Goal: Information Seeking & Learning: Understand process/instructions

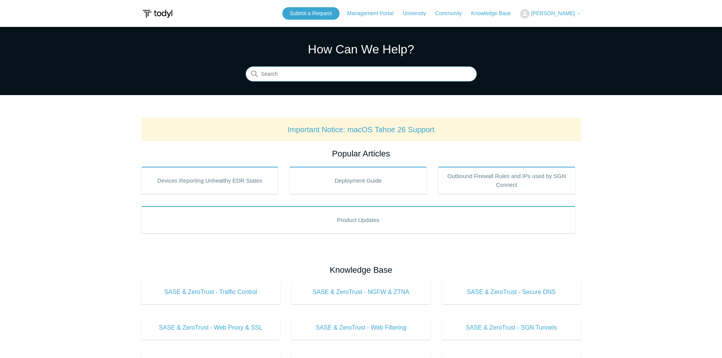
click at [286, 78] on input "Search" at bounding box center [361, 74] width 231 height 15
drag, startPoint x: 314, startPoint y: 75, endPoint x: 149, endPoint y: 67, distance: 165.2
click at [149, 67] on section "How Can We Help? Search There are no matching results in this help center. Sele…" at bounding box center [361, 61] width 722 height 68
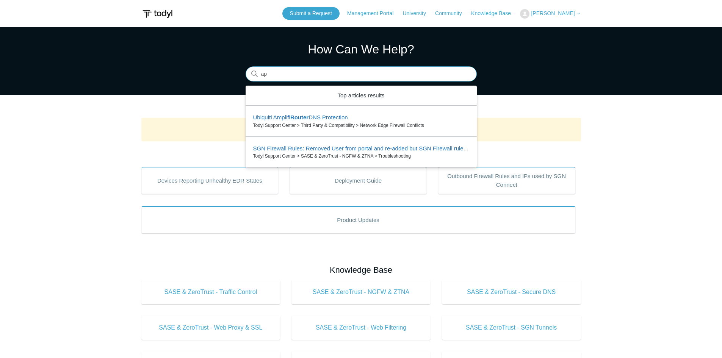
type input "a"
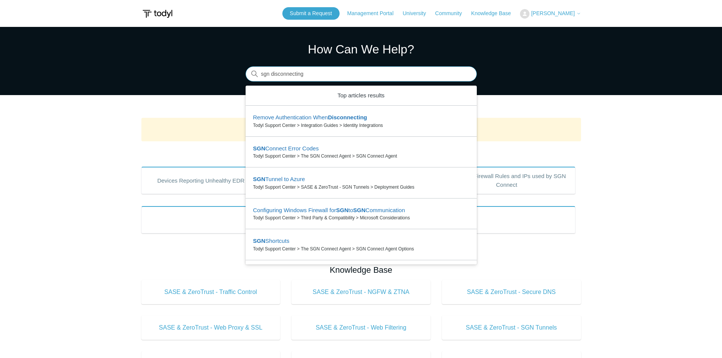
type input "sgn disconnecting"
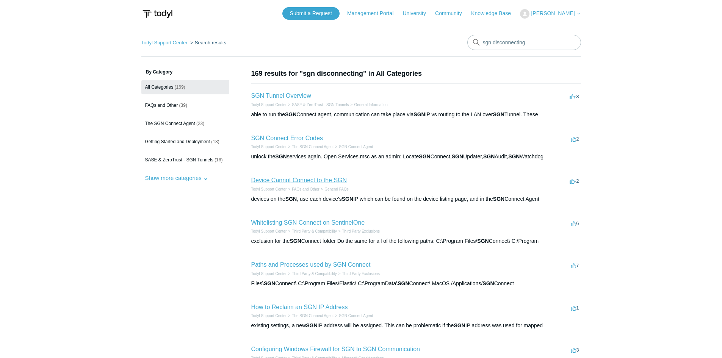
click at [300, 177] on link "Device Cannot Connect to the SGN" at bounding box center [299, 180] width 96 height 6
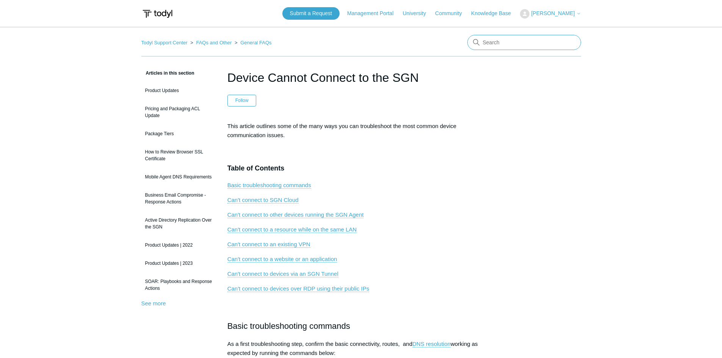
click at [530, 37] on input "Search" at bounding box center [525, 42] width 114 height 15
type input "cant access websites"
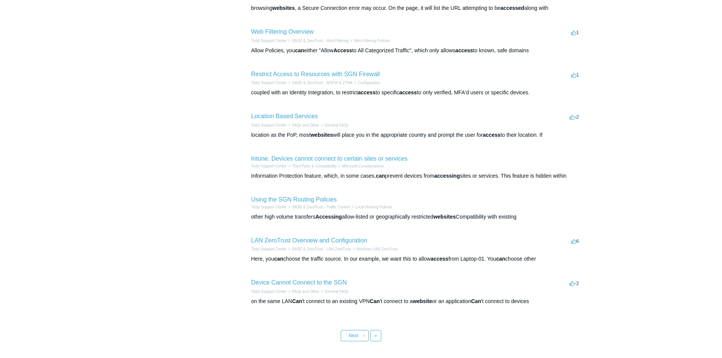
scroll to position [226, 0]
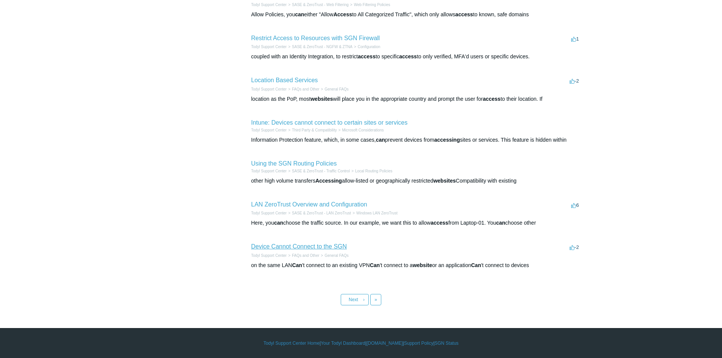
click at [288, 247] on link "Device Cannot Connect to the SGN" at bounding box center [299, 246] width 96 height 6
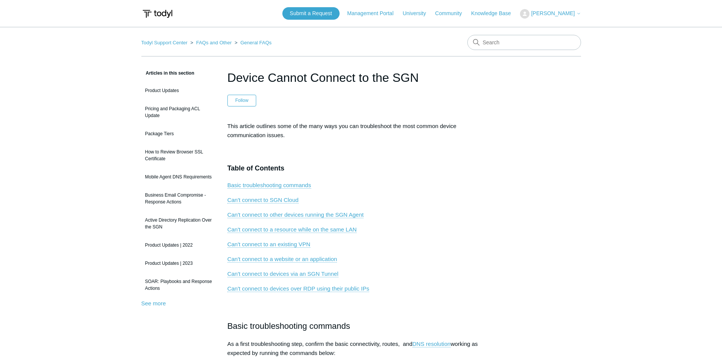
scroll to position [38, 0]
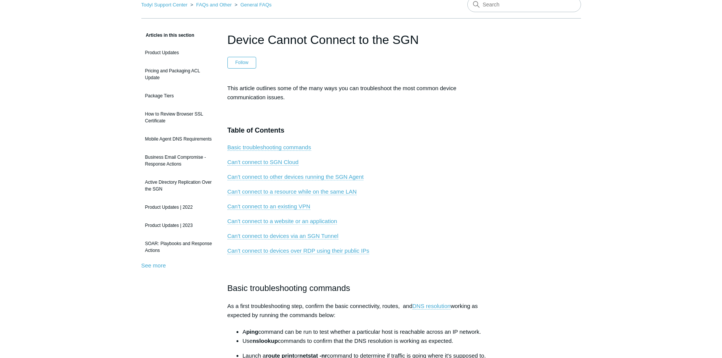
click at [301, 221] on link "Can't connect to a website or an application" at bounding box center [283, 221] width 110 height 7
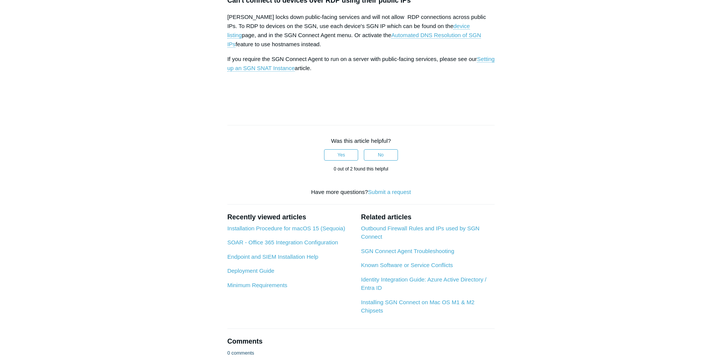
drag, startPoint x: 411, startPoint y: 46, endPoint x: 394, endPoint y: 47, distance: 17.1
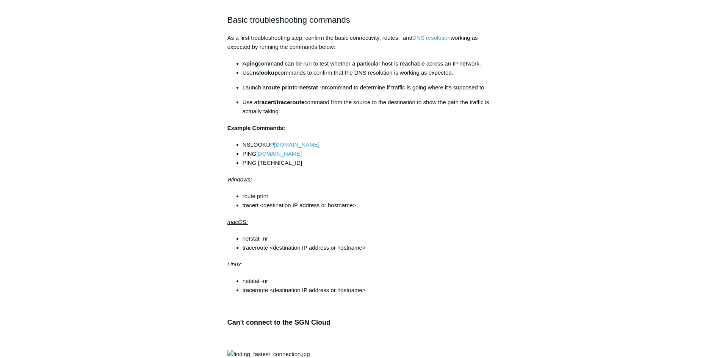
scroll to position [0, 0]
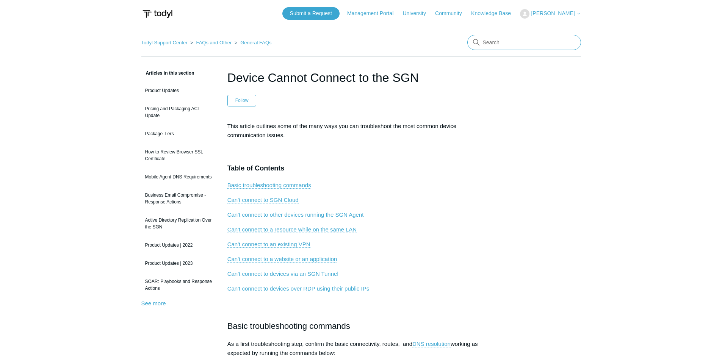
click at [485, 44] on input "Search" at bounding box center [525, 42] width 114 height 15
type input "I can't connect"
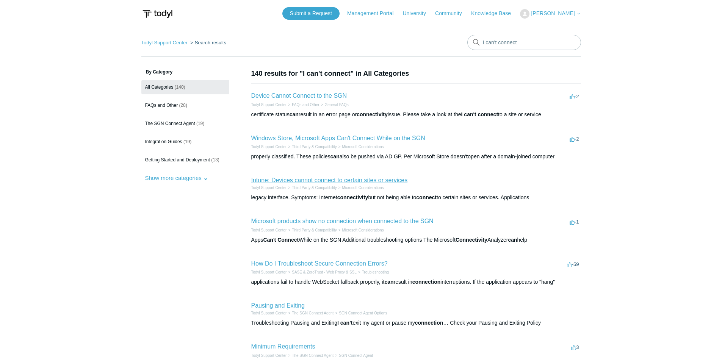
click at [352, 180] on link "Intune: Devices cannot connect to certain sites or services" at bounding box center [329, 180] width 157 height 6
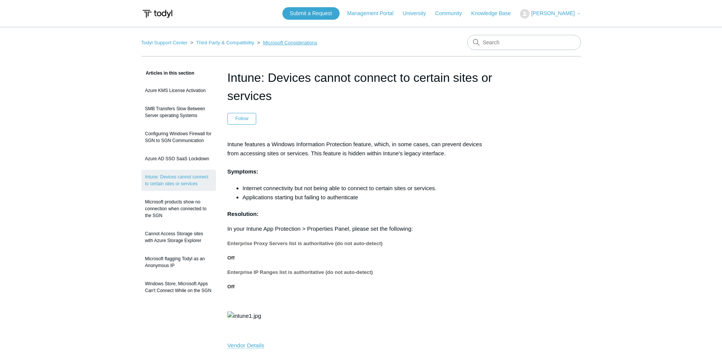
click at [290, 41] on link "Microsoft Considerations" at bounding box center [290, 43] width 54 height 6
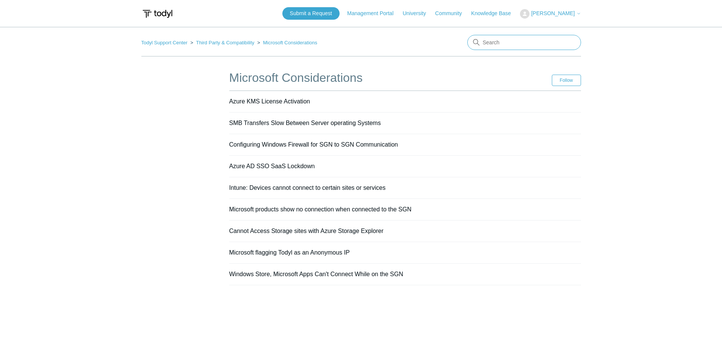
click at [491, 43] on input "Search" at bounding box center [525, 42] width 114 height 15
type input "cant access websites"
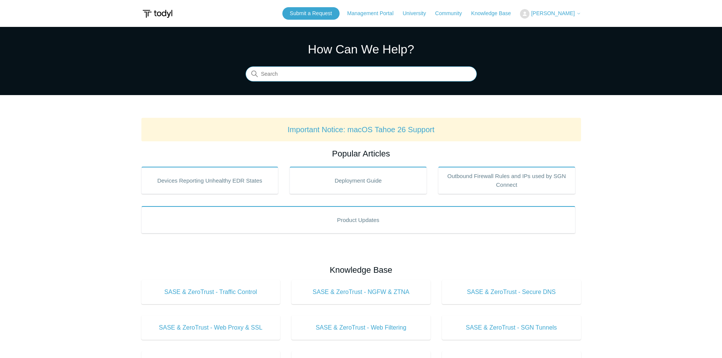
click at [281, 75] on input "Search" at bounding box center [361, 74] width 231 height 15
type input "connection to this site"
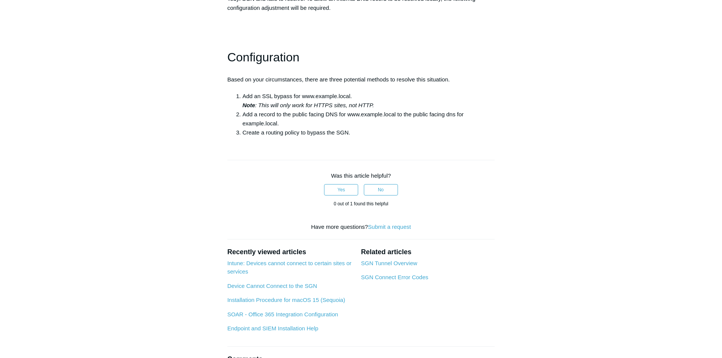
scroll to position [341, 0]
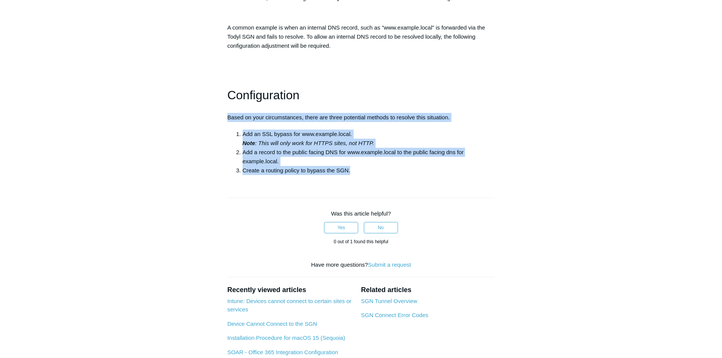
drag, startPoint x: 373, startPoint y: 215, endPoint x: 226, endPoint y: 155, distance: 158.5
click at [226, 155] on article "A connection to this site could not be established as we were unable to resolve…" at bounding box center [361, 80] width 290 height 706
copy div "Based on your circumstances, there are three potential methods to resolve this …"
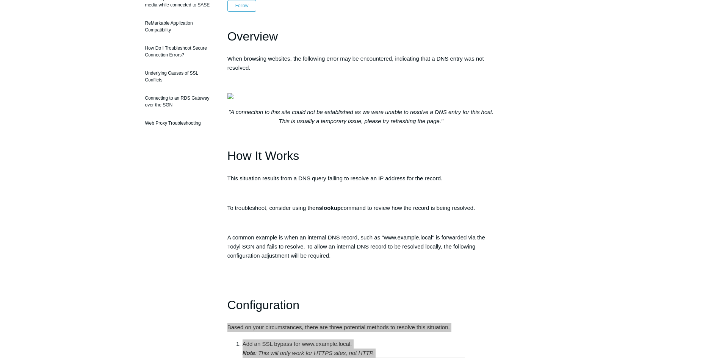
scroll to position [0, 0]
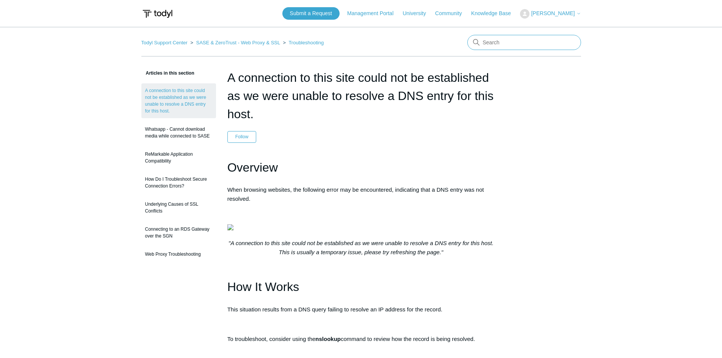
click at [488, 44] on input "Search" at bounding box center [525, 42] width 114 height 15
type input "local routing policy for vpn"
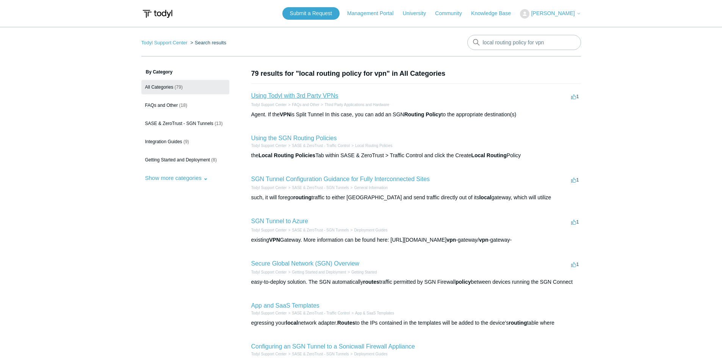
click at [315, 96] on link "Using Todyl with 3rd Party VPNs" at bounding box center [294, 96] width 87 height 6
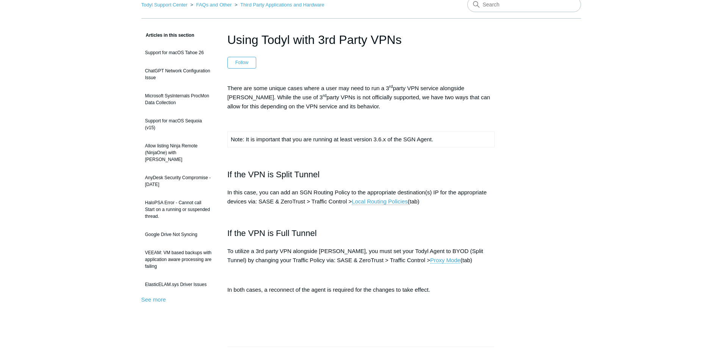
scroll to position [76, 0]
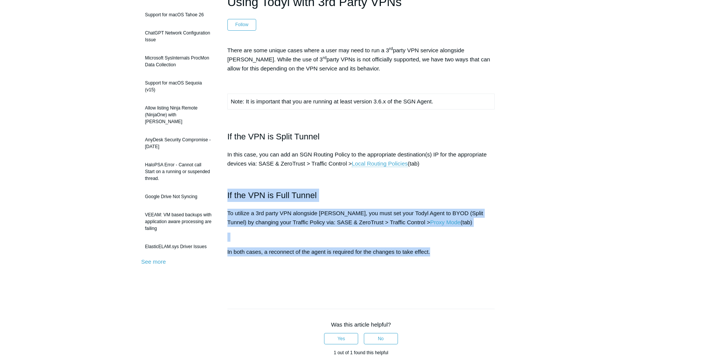
copy div "If the VPN is Full Tunnel To utilize a 3rd party VPN alongside [PERSON_NAME], y…"
drag, startPoint x: 228, startPoint y: 195, endPoint x: 464, endPoint y: 249, distance: 242.4
click at [464, 249] on div "There are some unique cases where a user may need to run a 3 rd party VPN servi…" at bounding box center [362, 166] width 268 height 241
click at [366, 189] on h2 "If the VPN is Full Tunnel" at bounding box center [362, 195] width 268 height 13
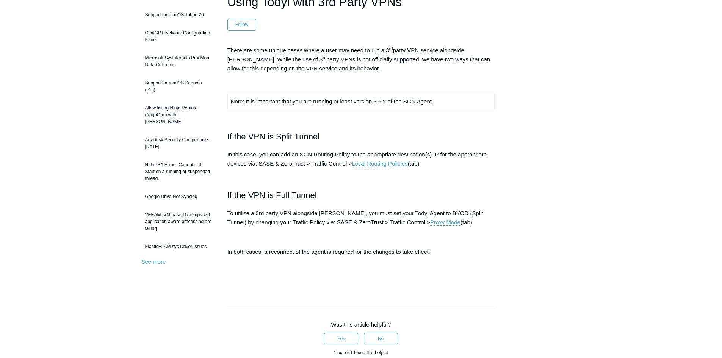
click at [58, 88] on main "Todyl Support Center FAQs and Other Third Party Applications and Hardware Artic…" at bounding box center [361, 256] width 722 height 611
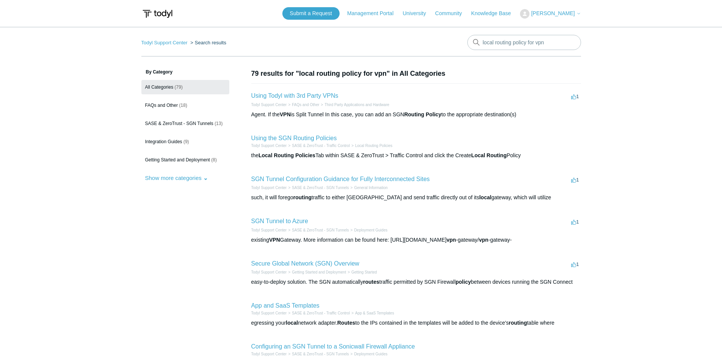
click at [303, 89] on li "Using Todyl with 3rd Party VPNs 1 vote 1 Todyl Support Center FAQs and Other Th…" at bounding box center [416, 104] width 330 height 43
click at [310, 94] on link "Using Todyl with 3rd Party VPNs" at bounding box center [294, 96] width 87 height 6
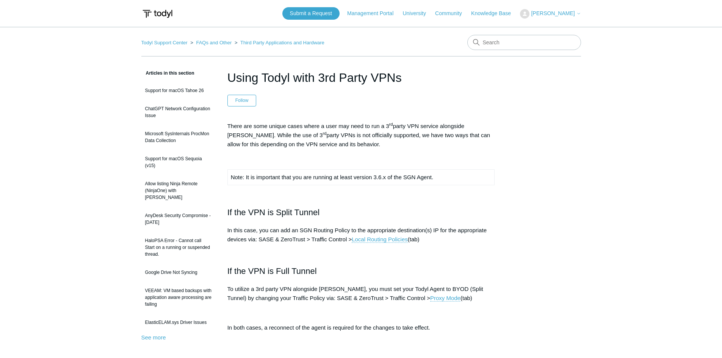
scroll to position [190, 0]
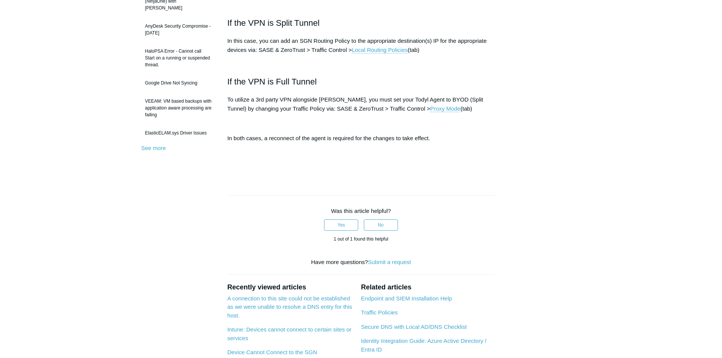
drag, startPoint x: 449, startPoint y: 110, endPoint x: 228, endPoint y: 98, distance: 221.4
click at [228, 98] on p "To utilize a 3rd party VPN alongside [PERSON_NAME], you must set your Todyl Age…" at bounding box center [362, 104] width 268 height 18
click at [510, 115] on div "Articles in this section Support for macOS Tahoe 26 ChatGPT Network Configurati…" at bounding box center [361, 163] width 440 height 569
drag, startPoint x: 418, startPoint y: 97, endPoint x: 468, endPoint y: 99, distance: 49.7
click at [468, 99] on p "To utilize a 3rd party VPN alongside [PERSON_NAME], you must set your Todyl Age…" at bounding box center [362, 104] width 268 height 18
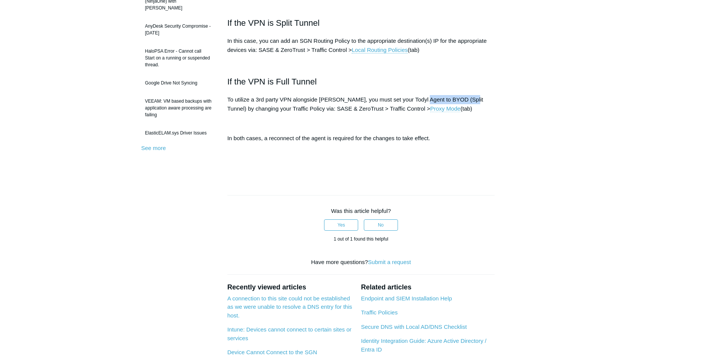
click at [430, 112] on link "Proxy Mode" at bounding box center [445, 108] width 30 height 7
